Goal: Information Seeking & Learning: Learn about a topic

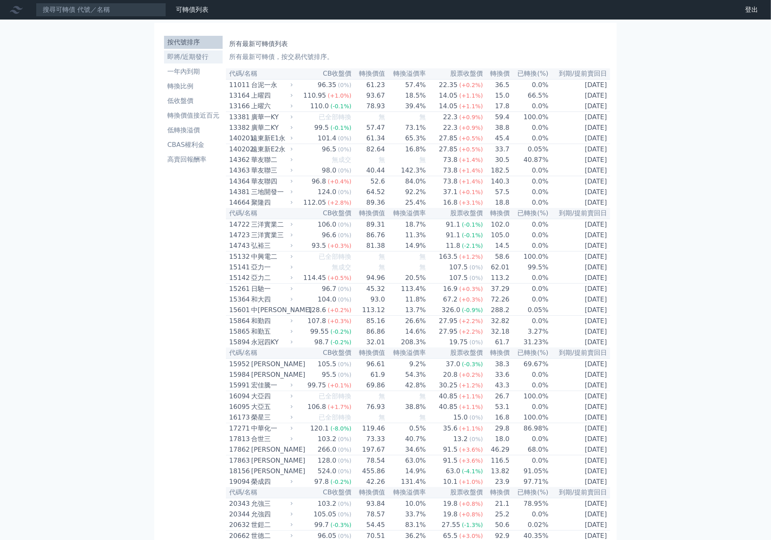
click at [186, 56] on li "即將/近期發行" at bounding box center [193, 57] width 59 height 10
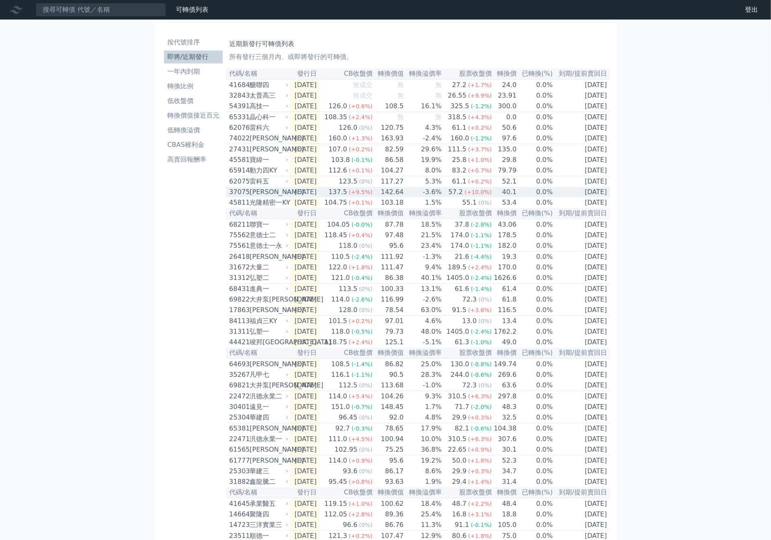
click at [436, 197] on td "-3.6%" at bounding box center [423, 192] width 38 height 11
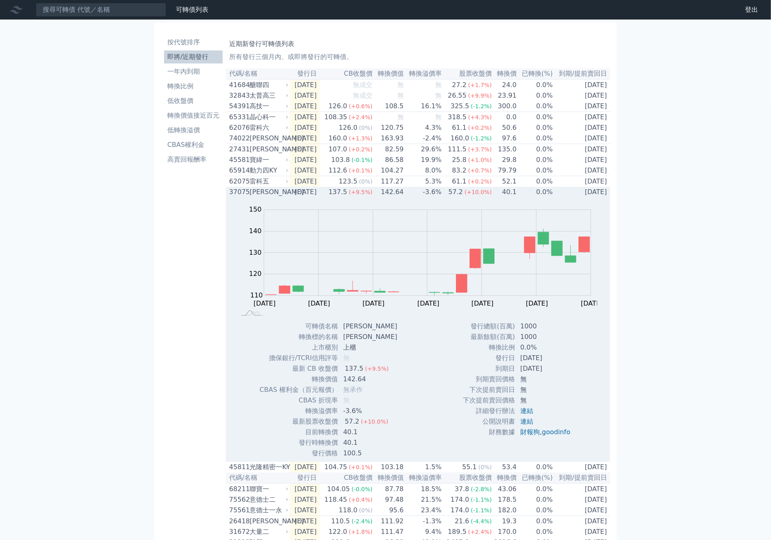
click at [436, 197] on td "-3.6%" at bounding box center [423, 192] width 38 height 11
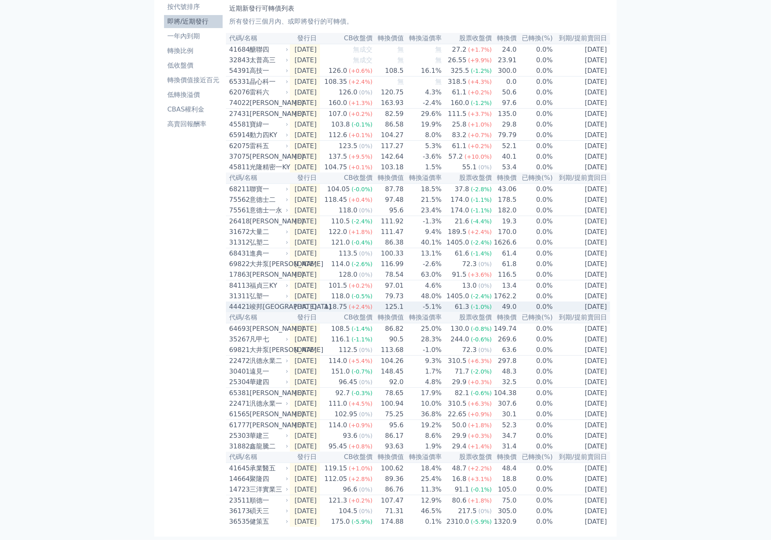
scroll to position [71, 0]
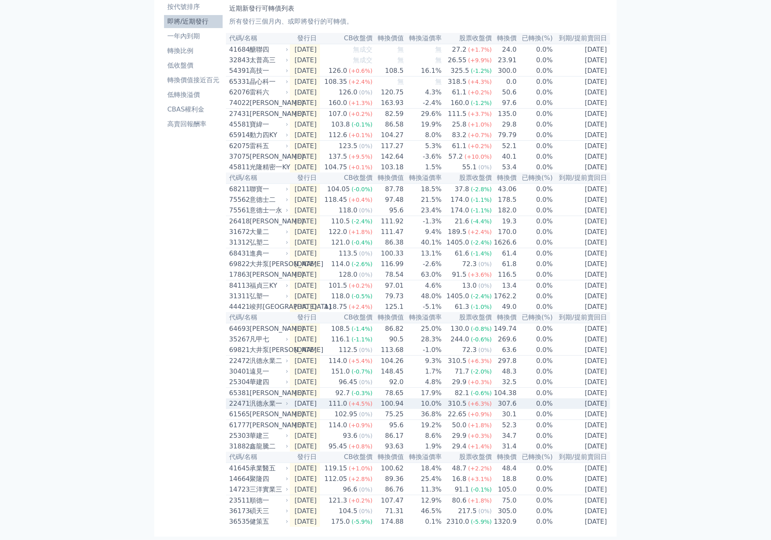
click at [387, 399] on td "100.94" at bounding box center [388, 404] width 31 height 11
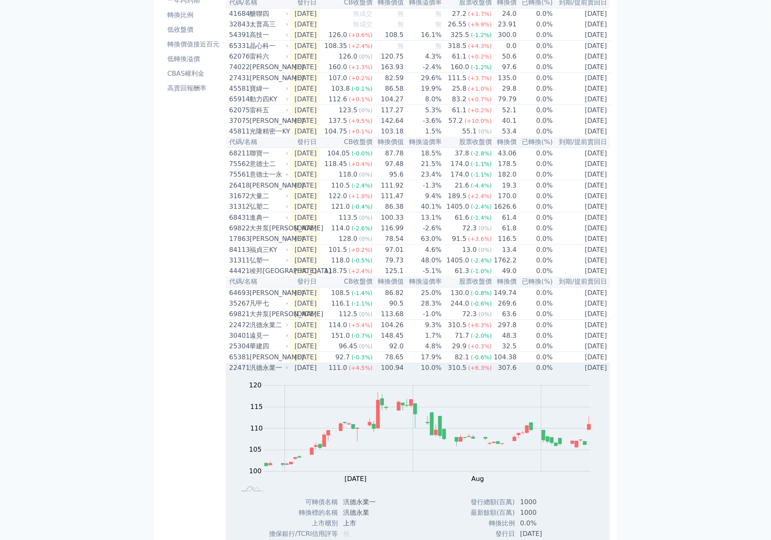
click at [282, 373] on div "汎德永業一" at bounding box center [268, 368] width 37 height 10
